Goal: Find specific page/section: Find specific page/section

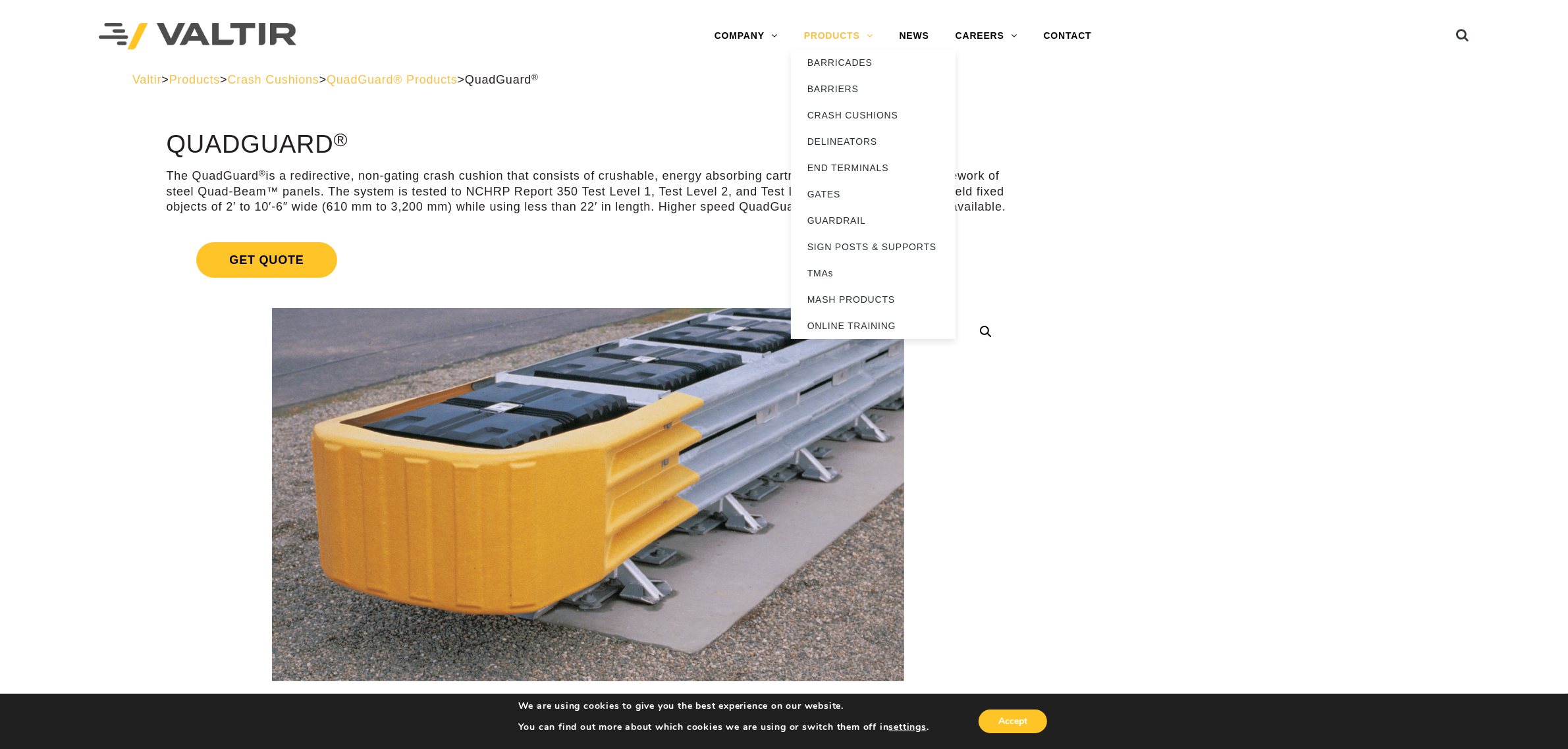
click at [840, 31] on link "PRODUCTS" at bounding box center [839, 36] width 96 height 26
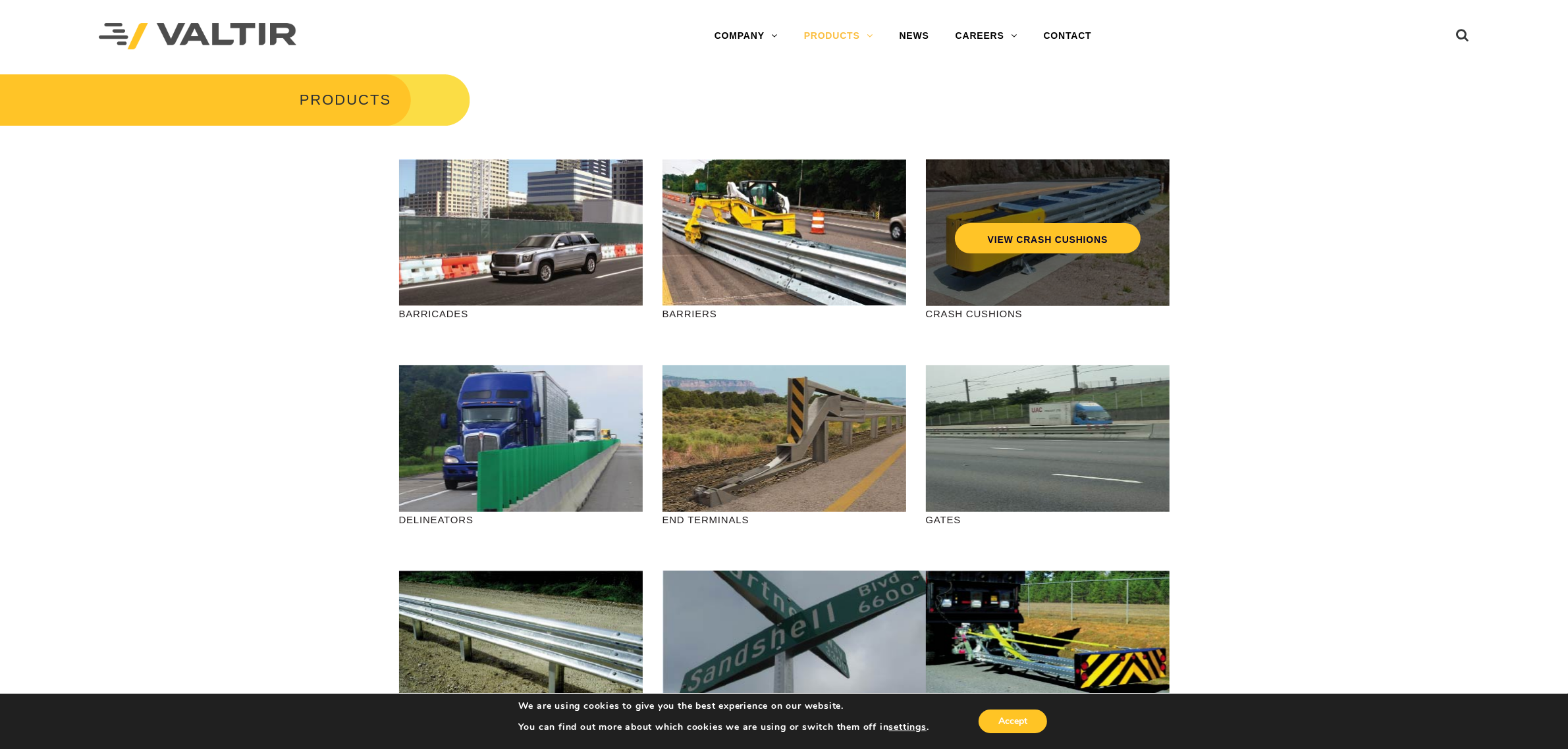
click at [1021, 288] on div "VIEW CRASH CUSHIONS" at bounding box center [1047, 232] width 244 height 147
click at [1035, 237] on link "VIEW CRASH CUSHIONS" at bounding box center [1047, 238] width 186 height 31
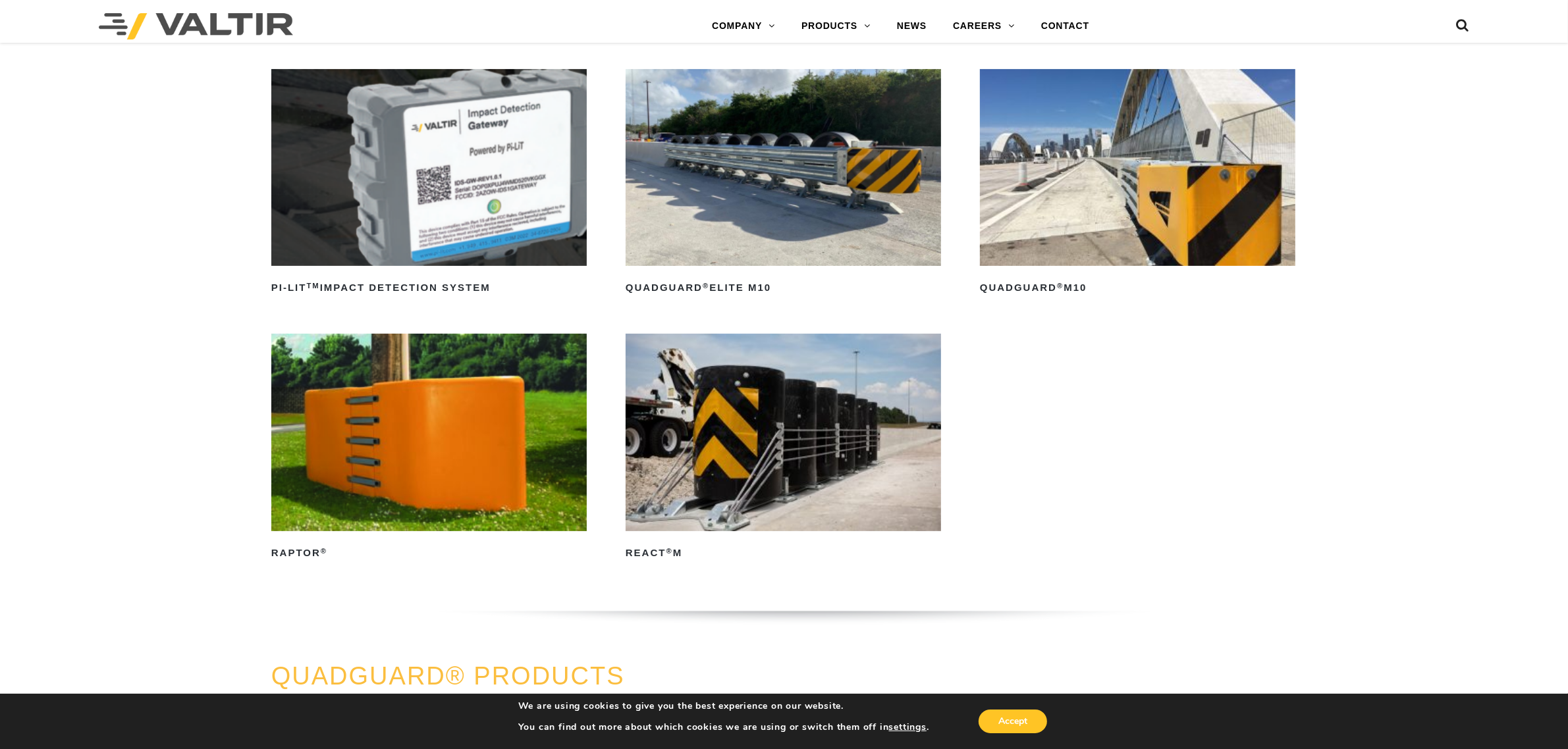
scroll to position [164, 0]
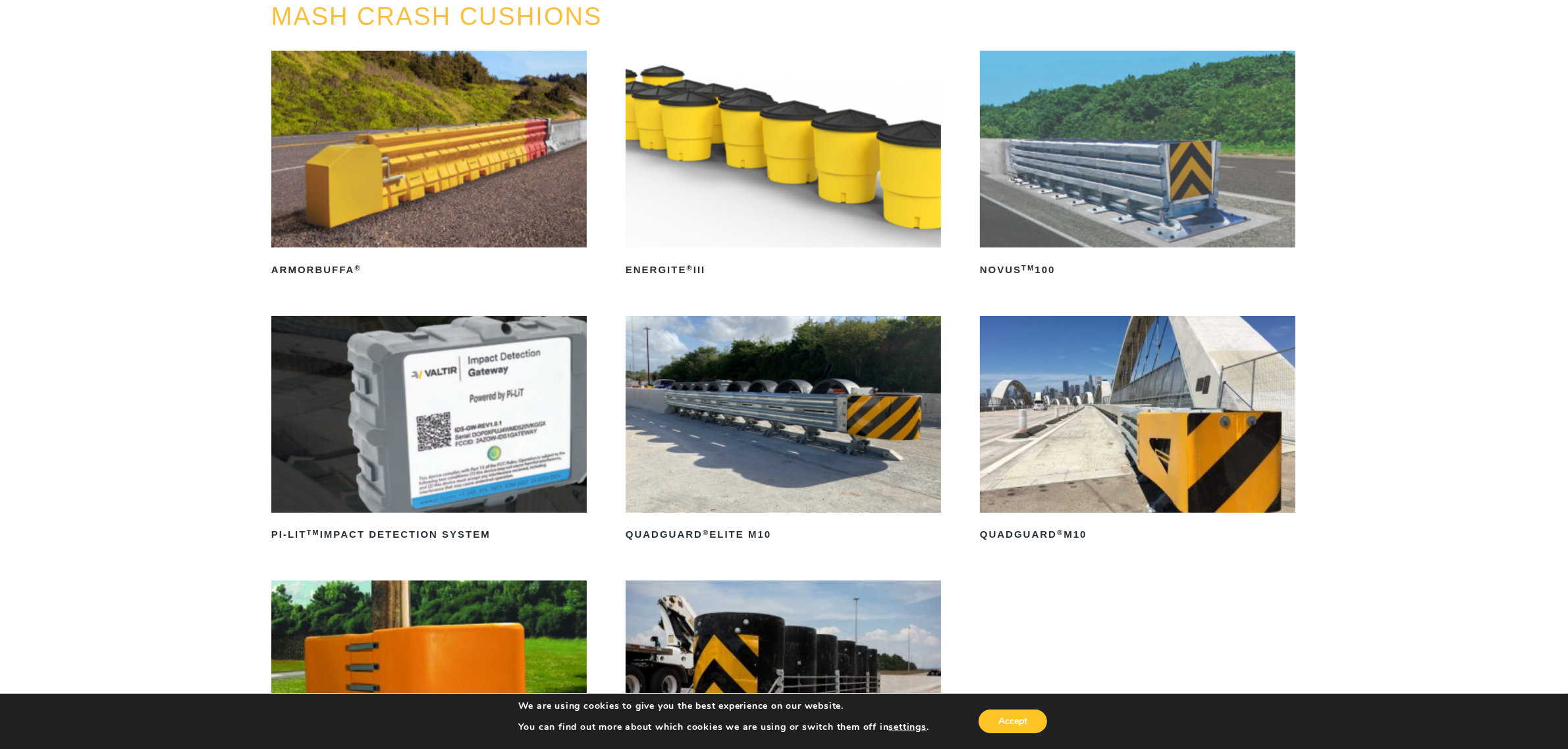
click at [1088, 440] on img at bounding box center [1138, 414] width 315 height 197
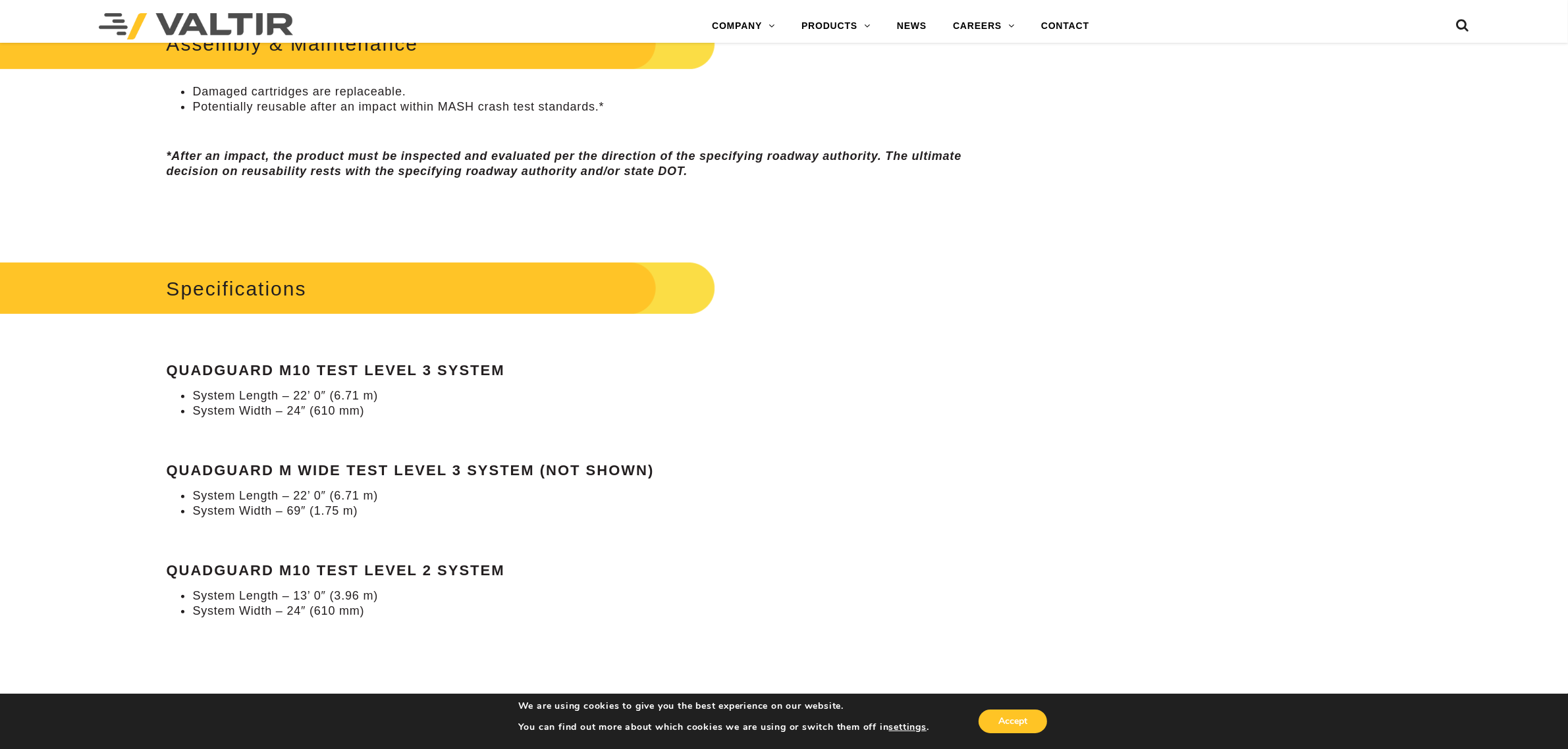
scroll to position [1152, 0]
